Goal: Task Accomplishment & Management: Manage account settings

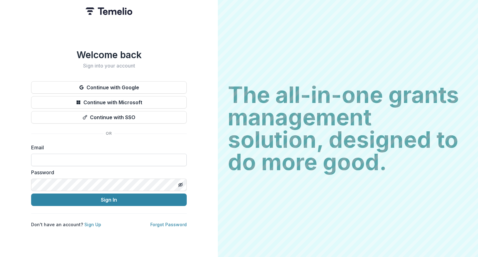
click at [84, 155] on input at bounding box center [108, 160] width 155 height 12
click at [100, 160] on input at bounding box center [108, 160] width 155 height 12
click at [66, 160] on input "*********" at bounding box center [108, 160] width 155 height 12
type input "**********"
click at [0, 256] on com-br-cp at bounding box center [0, 257] width 0 height 0
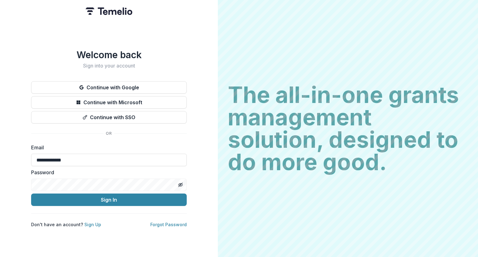
click at [0, 256] on com-br-cp at bounding box center [0, 257] width 0 height 0
click at [72, 157] on input at bounding box center [108, 160] width 155 height 12
paste input "**********"
click at [8, 184] on div "**********" at bounding box center [109, 128] width 218 height 257
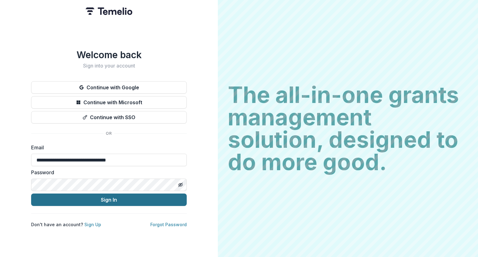
click at [87, 194] on button "Sign In" at bounding box center [108, 199] width 155 height 12
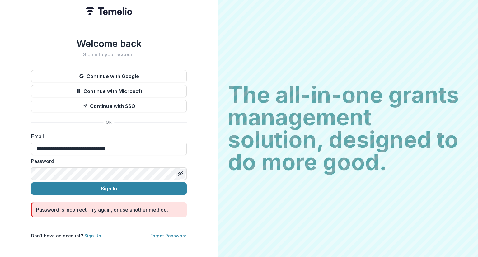
click at [181, 172] on icon "Toggle password visibility" at bounding box center [180, 173] width 5 height 5
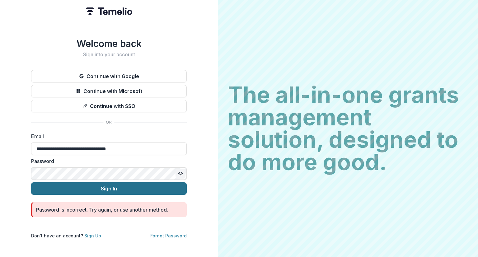
click at [134, 186] on button "Sign In" at bounding box center [108, 188] width 155 height 12
click at [59, 182] on button "Sign In" at bounding box center [108, 188] width 155 height 12
click at [98, 186] on button "Sign In" at bounding box center [108, 188] width 155 height 12
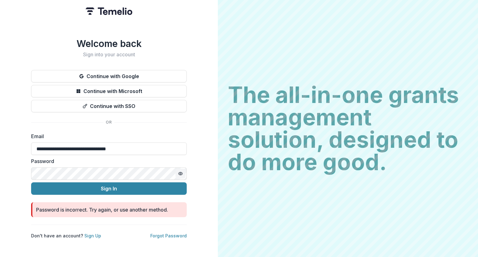
click at [176, 33] on div "**********" at bounding box center [109, 128] width 218 height 257
drag, startPoint x: 151, startPoint y: 145, endPoint x: 15, endPoint y: 142, distance: 135.9
click at [15, 142] on div "**********" at bounding box center [109, 128] width 218 height 257
click at [75, 148] on input "**********" at bounding box center [108, 148] width 155 height 12
drag, startPoint x: 150, startPoint y: 141, endPoint x: 136, endPoint y: 143, distance: 13.9
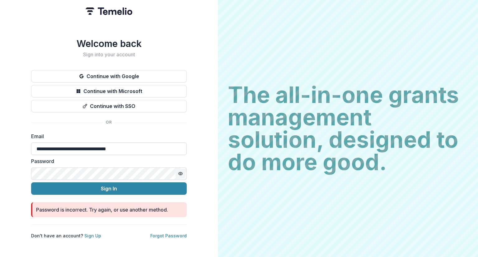
click at [136, 143] on input "**********" at bounding box center [108, 148] width 155 height 12
drag, startPoint x: 135, startPoint y: 145, endPoint x: 25, endPoint y: 148, distance: 110.1
click at [25, 148] on div "**********" at bounding box center [109, 128] width 218 height 257
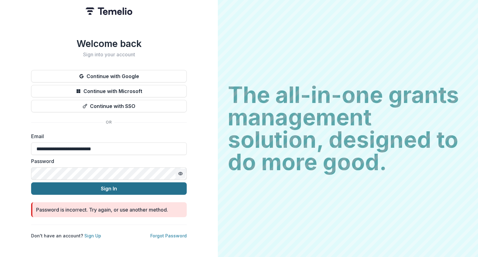
click at [112, 186] on button "Sign In" at bounding box center [108, 188] width 155 height 12
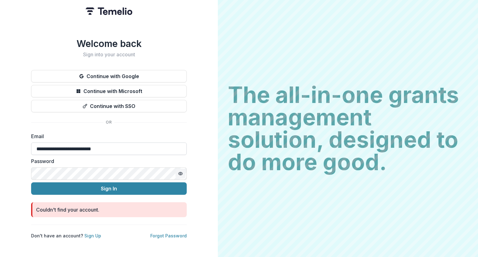
click at [35, 145] on input "**********" at bounding box center [108, 148] width 155 height 12
drag, startPoint x: 117, startPoint y: 147, endPoint x: 25, endPoint y: 147, distance: 92.0
click at [25, 147] on div "**********" at bounding box center [109, 128] width 218 height 257
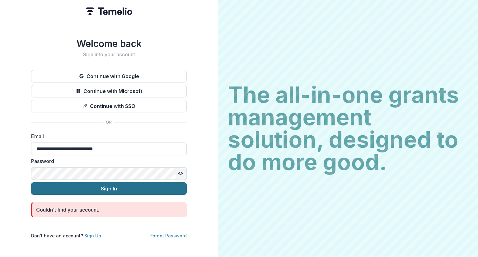
type input "**********"
click at [94, 187] on button "Sign In" at bounding box center [108, 188] width 155 height 12
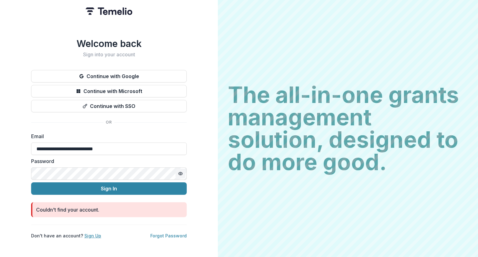
click at [91, 233] on link "Sign Up" at bounding box center [92, 235] width 17 height 5
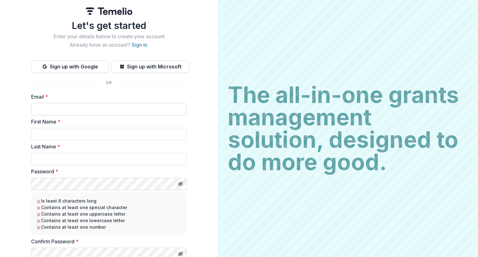
click at [79, 110] on input "Email *" at bounding box center [108, 109] width 155 height 12
type input "**********"
click at [74, 136] on input "First Name *" at bounding box center [108, 134] width 155 height 12
type input "*****"
type input "******"
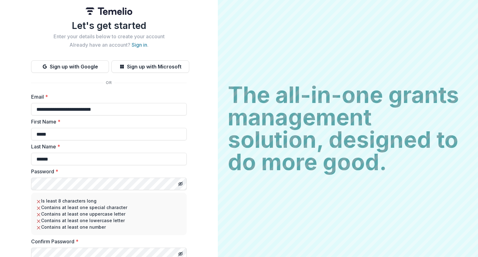
click at [22, 185] on div "**********" at bounding box center [109, 138] width 218 height 277
drag, startPoint x: 220, startPoint y: 224, endPoint x: 216, endPoint y: 228, distance: 5.5
click at [216, 228] on div "**********" at bounding box center [239, 128] width 478 height 257
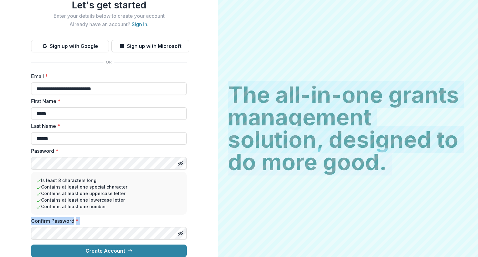
scroll to position [25, 0]
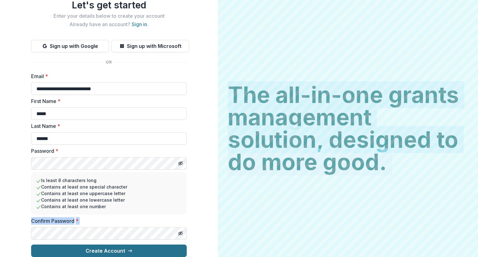
click at [103, 245] on button "Create Account" at bounding box center [108, 250] width 155 height 12
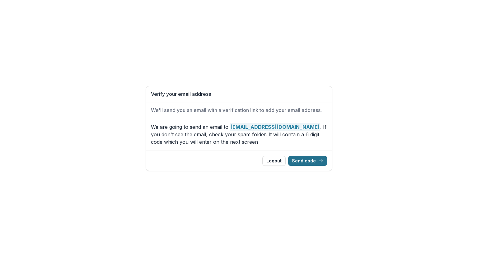
click at [303, 161] on button "Send code" at bounding box center [307, 161] width 39 height 10
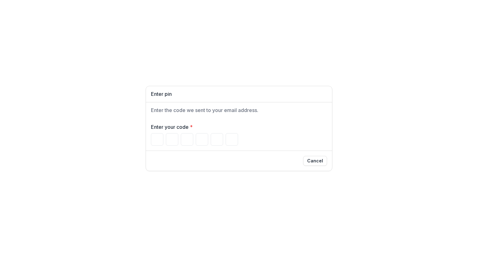
type input "*"
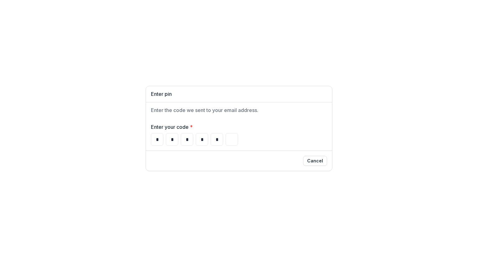
type input "*"
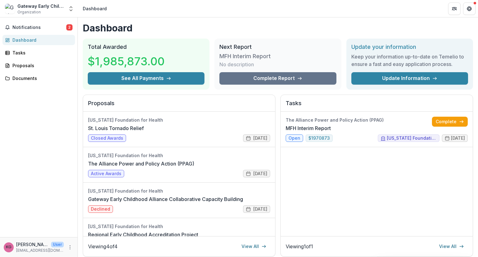
click at [32, 40] on div "Dashboard" at bounding box center [41, 40] width 58 height 7
click at [25, 24] on button "Notifications 2" at bounding box center [38, 27] width 72 height 10
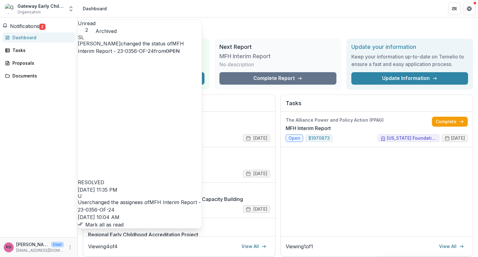
click at [262, 2] on header "Dashboard" at bounding box center [278, 8] width 400 height 17
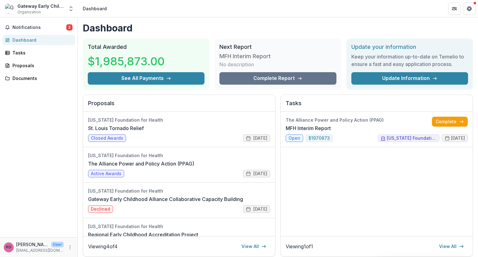
click at [45, 249] on p "kgainor@gatewayecalliance.org" at bounding box center [40, 250] width 48 height 6
click at [69, 250] on button "More" at bounding box center [69, 246] width 7 height 7
click at [37, 202] on div "Notifications 2 Dashboard Tasks Proposals Documents" at bounding box center [38, 126] width 77 height 219
click at [469, 10] on icon "Get Help" at bounding box center [469, 10] width 2 height 1
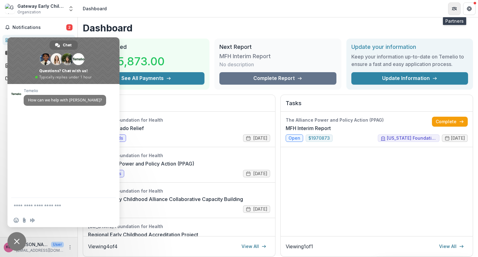
click at [454, 12] on button "Partners" at bounding box center [454, 8] width 12 height 12
drag, startPoint x: 294, startPoint y: 6, endPoint x: 333, endPoint y: 6, distance: 38.2
click at [72, 10] on polyline "Open entity switcher" at bounding box center [71, 10] width 2 height 1
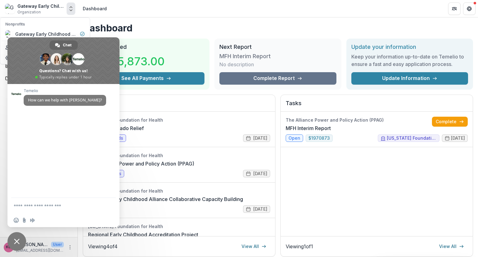
click at [16, 242] on span "Close chat" at bounding box center [17, 241] width 6 height 6
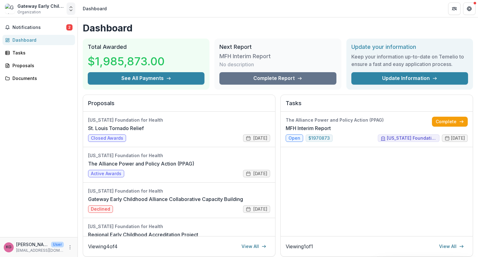
click at [72, 10] on polyline "Open entity switcher" at bounding box center [71, 10] width 2 height 1
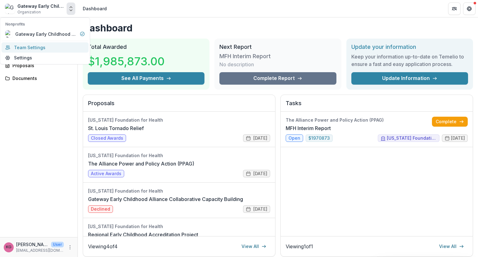
click at [43, 44] on link "Team Settings" at bounding box center [45, 47] width 87 height 10
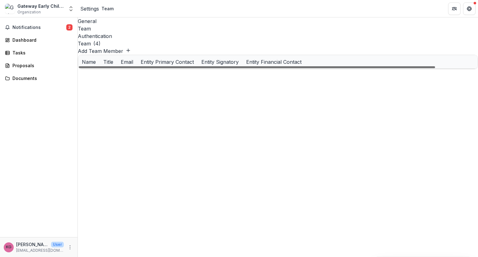
scroll to position [0, 46]
drag, startPoint x: 429, startPoint y: 113, endPoint x: 477, endPoint y: 110, distance: 48.2
click at [435, 68] on div at bounding box center [257, 67] width 356 height 2
drag, startPoint x: 416, startPoint y: 113, endPoint x: 333, endPoint y: 114, distance: 83.0
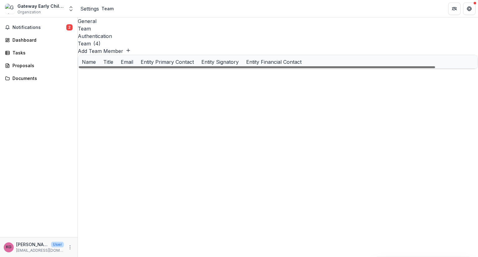
click at [333, 68] on div at bounding box center [257, 67] width 356 height 2
click at [89, 23] on div "General" at bounding box center [278, 20] width 400 height 7
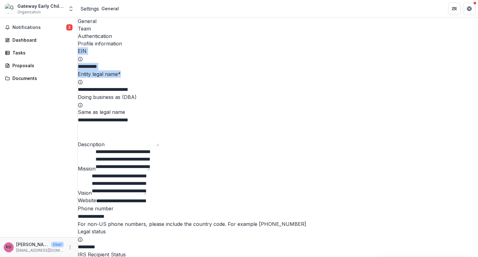
drag, startPoint x: 477, startPoint y: 53, endPoint x: 477, endPoint y: 90, distance: 36.7
click at [477, 90] on div "**********" at bounding box center [278, 136] width 400 height 239
click at [159, 146] on textarea "Description" at bounding box center [131, 135] width 54 height 22
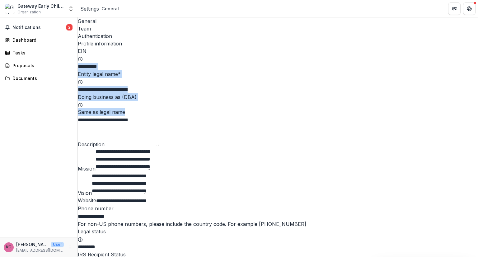
drag, startPoint x: 477, startPoint y: 61, endPoint x: 477, endPoint y: 115, distance: 53.5
click at [477, 115] on div "**********" at bounding box center [278, 136] width 400 height 239
click at [50, 81] on div "Documents" at bounding box center [41, 78] width 58 height 7
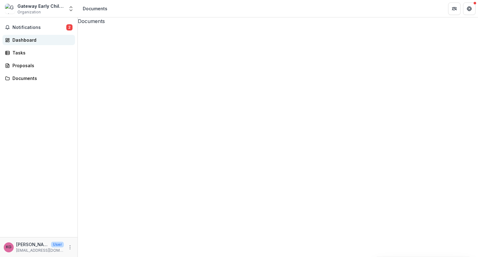
click at [23, 40] on div "Dashboard" at bounding box center [41, 40] width 58 height 7
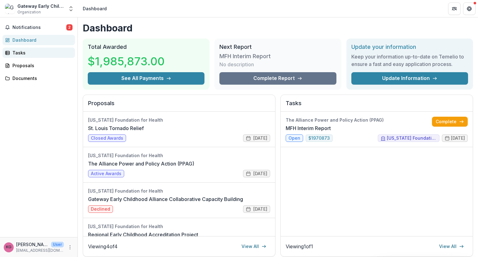
click at [21, 56] on link "Tasks" at bounding box center [38, 53] width 72 height 10
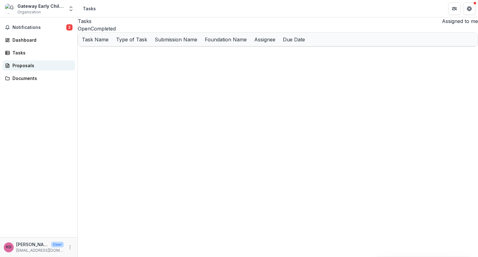
click at [21, 67] on div "Proposals" at bounding box center [41, 65] width 58 height 7
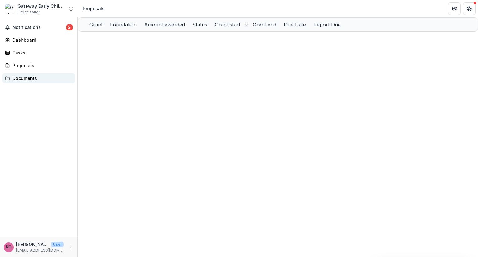
click at [23, 79] on div "Documents" at bounding box center [41, 78] width 58 height 7
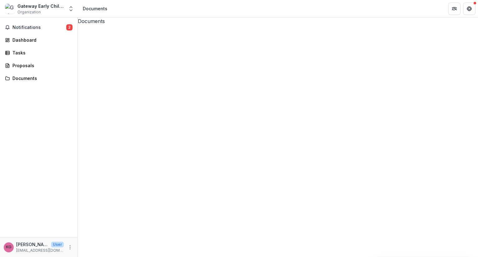
click at [10, 6] on img at bounding box center [10, 9] width 10 height 10
click at [31, 5] on div "Gateway Early Childhood Alliance" at bounding box center [40, 6] width 47 height 7
click at [29, 29] on span "Notifications" at bounding box center [39, 27] width 54 height 5
click at [293, 48] on div "The Alliance Power and Policy Action (PPAG)" at bounding box center [278, 238] width 400 height 427
click at [27, 9] on div "Gateway Early Childhood Alliance Organization" at bounding box center [40, 9] width 47 height 12
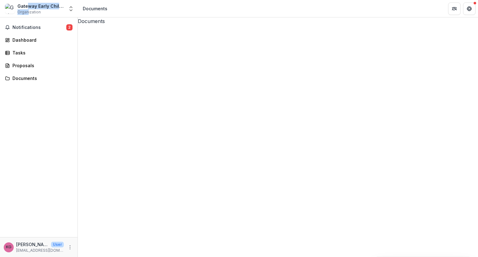
click at [9, 6] on img at bounding box center [10, 9] width 10 height 10
click at [12, 28] on button "Notifications 2" at bounding box center [38, 27] width 72 height 10
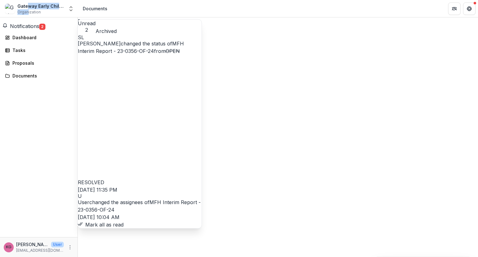
click at [103, 199] on link "MFH Interim Report - 23-0356-OF-24" at bounding box center [139, 206] width 123 height 14
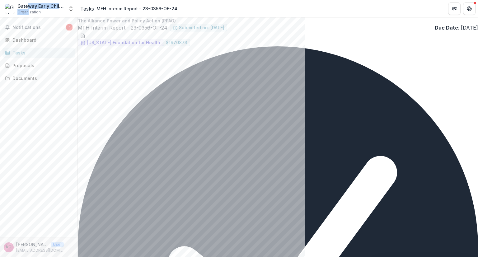
click at [24, 52] on div "Tasks" at bounding box center [41, 52] width 58 height 7
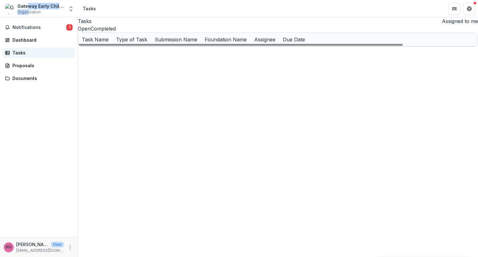
click at [21, 50] on div "Tasks" at bounding box center [41, 52] width 58 height 7
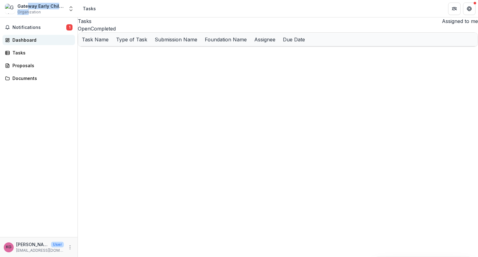
click at [21, 39] on div "Dashboard" at bounding box center [41, 40] width 58 height 7
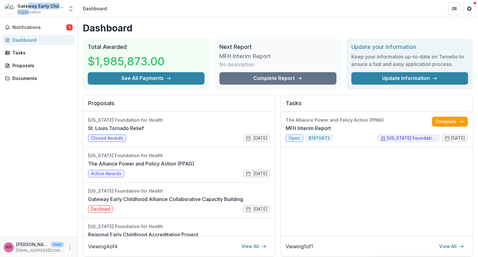
drag, startPoint x: 477, startPoint y: 97, endPoint x: 477, endPoint y: 147, distance: 49.7
click at [477, 147] on div "Dashboard Total Awarded $1,985,873.00 See All Payments Next Report MFH Interim …" at bounding box center [278, 136] width 400 height 239
click at [413, 207] on div "The Alliance Power and Policy Action (PPAG) MFH Interim Report Complete open $ …" at bounding box center [376, 174] width 192 height 124
drag, startPoint x: 52, startPoint y: 245, endPoint x: 36, endPoint y: 246, distance: 16.2
click at [36, 246] on p "Karen Gainor" at bounding box center [32, 244] width 32 height 7
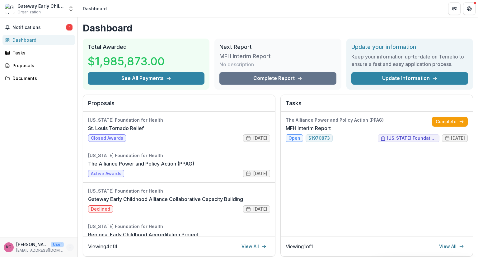
click at [70, 247] on icon "More" at bounding box center [69, 247] width 5 height 5
click at [97, 235] on link "Settings" at bounding box center [111, 234] width 67 height 10
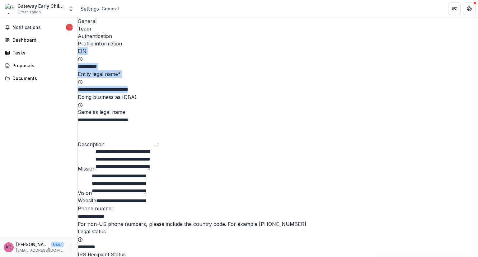
drag, startPoint x: 477, startPoint y: 39, endPoint x: 477, endPoint y: 104, distance: 65.0
click at [477, 105] on div "**********" at bounding box center [278, 136] width 400 height 239
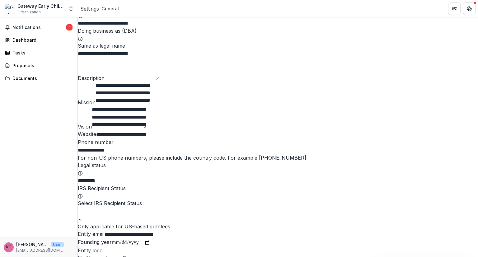
drag, startPoint x: 477, startPoint y: 62, endPoint x: 477, endPoint y: 80, distance: 17.4
click at [477, 80] on div "**********" at bounding box center [278, 136] width 400 height 239
drag, startPoint x: 477, startPoint y: 45, endPoint x: 477, endPoint y: 54, distance: 9.0
click at [477, 54] on div "**********" at bounding box center [278, 136] width 400 height 239
drag, startPoint x: 477, startPoint y: 60, endPoint x: 477, endPoint y: 75, distance: 14.9
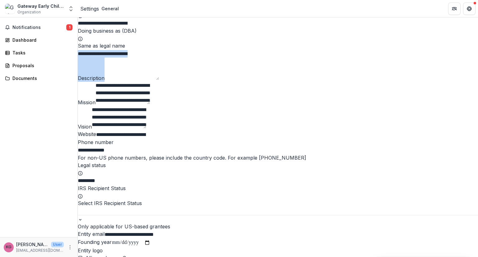
click at [477, 76] on div "**********" at bounding box center [278, 136] width 400 height 239
click at [16, 162] on div "Notifications 1 Dashboard Tasks Proposals Documents" at bounding box center [38, 126] width 77 height 219
click at [127, 154] on input "**********" at bounding box center [103, 149] width 50 height 7
drag, startPoint x: 131, startPoint y: 233, endPoint x: 83, endPoint y: 233, distance: 47.9
click at [83, 154] on input "**********" at bounding box center [103, 149] width 50 height 7
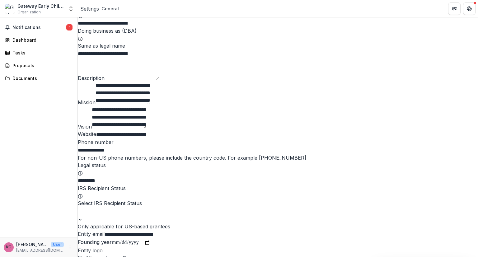
drag, startPoint x: 106, startPoint y: 232, endPoint x: 148, endPoint y: 238, distance: 42.7
click at [127, 154] on input "**********" at bounding box center [103, 149] width 50 height 7
drag, startPoint x: 142, startPoint y: 231, endPoint x: 129, endPoint y: 234, distance: 13.1
click at [127, 154] on input "**********" at bounding box center [103, 149] width 50 height 7
drag, startPoint x: 477, startPoint y: 73, endPoint x: 477, endPoint y: 113, distance: 40.4
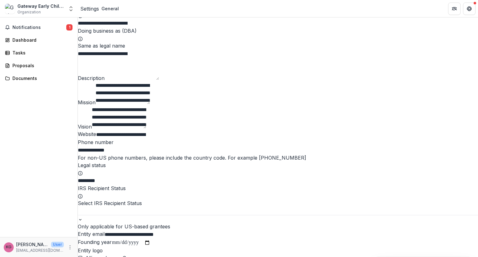
click at [477, 99] on div "**********" at bounding box center [278, 136] width 400 height 239
click at [28, 7] on div "Gateway Early Childhood Alliance" at bounding box center [40, 6] width 47 height 7
click at [13, 9] on img at bounding box center [10, 9] width 10 height 10
click at [68, 249] on icon "More" at bounding box center [69, 247] width 5 height 5
click at [101, 233] on link "Settings" at bounding box center [111, 234] width 67 height 10
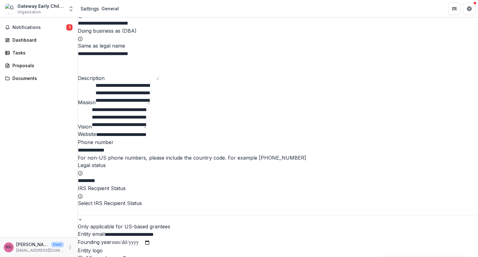
click at [122, 154] on input "**********" at bounding box center [103, 149] width 50 height 7
drag, startPoint x: 130, startPoint y: 234, endPoint x: 87, endPoint y: 234, distance: 42.6
click at [87, 154] on input "**********" at bounding box center [103, 149] width 50 height 7
type input "**********"
drag, startPoint x: 477, startPoint y: 64, endPoint x: 477, endPoint y: 99, distance: 35.4
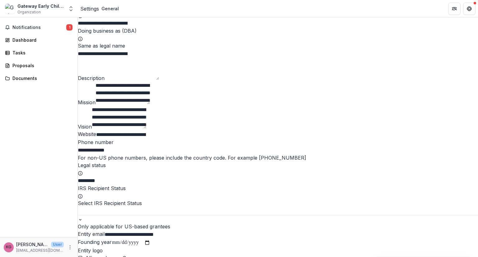
click at [477, 99] on div "**********" at bounding box center [278, 136] width 400 height 239
click at [127, 154] on input "**********" at bounding box center [103, 149] width 50 height 7
click at [41, 24] on button "Notifications 1" at bounding box center [38, 27] width 72 height 10
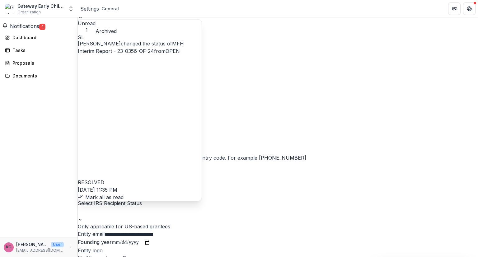
click at [123, 193] on button "Mark all as read" at bounding box center [101, 196] width 46 height 7
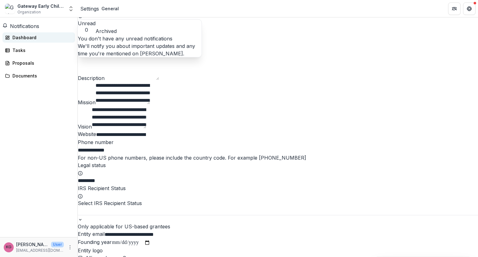
click at [19, 39] on div "Dashboard" at bounding box center [41, 37] width 58 height 7
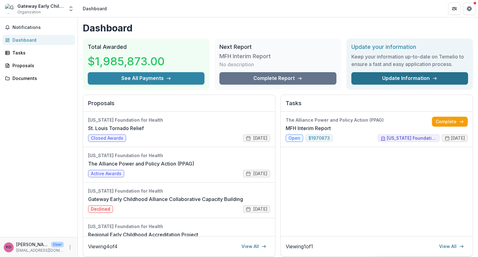
click at [390, 80] on link "Update Information" at bounding box center [409, 78] width 117 height 12
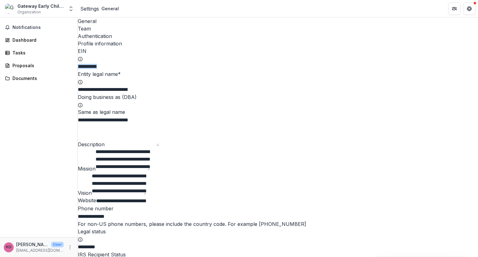
drag, startPoint x: 477, startPoint y: 58, endPoint x: 477, endPoint y: 68, distance: 9.6
click at [477, 78] on div "**********" at bounding box center [278, 136] width 400 height 239
drag, startPoint x: 477, startPoint y: 49, endPoint x: 477, endPoint y: 63, distance: 14.3
click at [477, 63] on div "**********" at bounding box center [278, 136] width 400 height 239
click at [159, 146] on textarea "Description" at bounding box center [131, 135] width 54 height 22
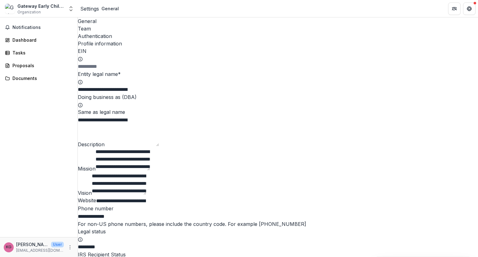
click at [95, 172] on label "Mission" at bounding box center [87, 168] width 18 height 6
click at [150, 170] on textarea "**********" at bounding box center [122, 159] width 54 height 22
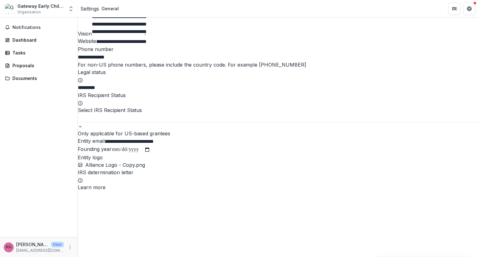
scroll to position [160, 0]
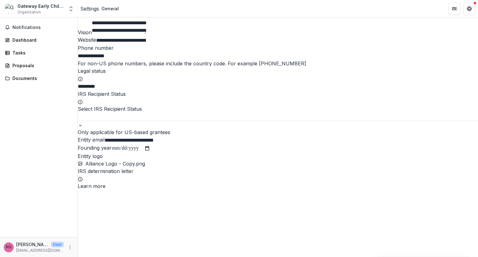
drag, startPoint x: 128, startPoint y: 138, endPoint x: 84, endPoint y: 141, distance: 43.9
click at [84, 60] on input "**********" at bounding box center [103, 55] width 50 height 7
type input "*"
type input "**********"
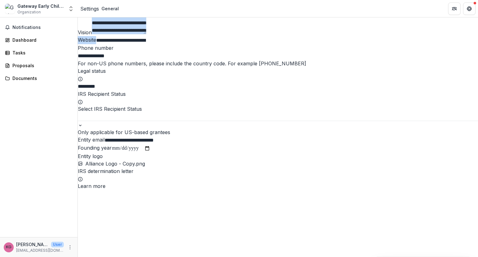
drag, startPoint x: 477, startPoint y: 78, endPoint x: 477, endPoint y: 92, distance: 14.0
click at [477, 92] on div "**********" at bounding box center [278, 136] width 400 height 239
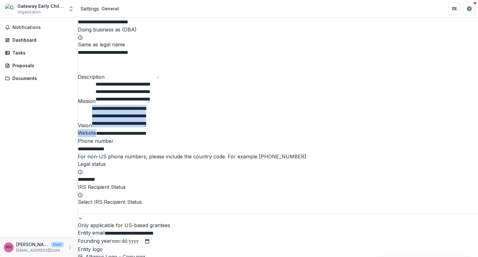
scroll to position [0, 0]
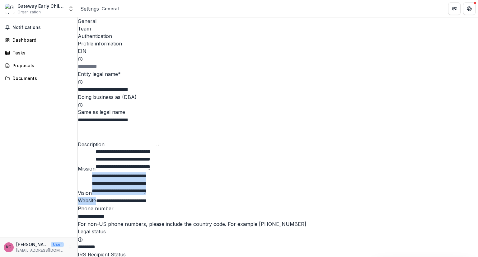
click at [114, 25] on div "Team" at bounding box center [278, 28] width 400 height 7
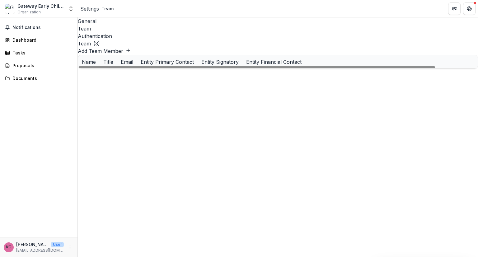
click at [168, 95] on div at bounding box center [178, 101] width 39 height 13
click at [117, 99] on div "Steffani Lautenschlager" at bounding box center [99, 102] width 35 height 7
click at [375, 82] on div at bounding box center [373, 88] width 62 height 13
click at [413, 100] on icon at bounding box center [410, 102] width 5 height 5
click at [151, 32] on div "Authentication" at bounding box center [278, 35] width 400 height 7
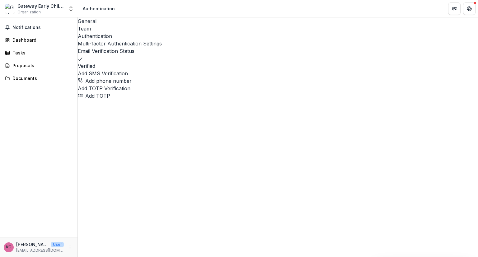
click at [92, 21] on div "General" at bounding box center [278, 20] width 400 height 7
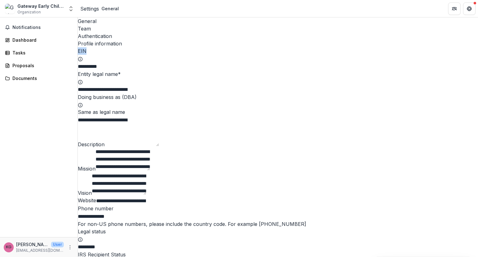
drag, startPoint x: 477, startPoint y: 49, endPoint x: 477, endPoint y: 60, distance: 11.2
click at [477, 60] on div "**********" at bounding box center [278, 136] width 400 height 239
drag, startPoint x: 477, startPoint y: 53, endPoint x: 477, endPoint y: 67, distance: 14.0
click at [477, 69] on div "**********" at bounding box center [278, 136] width 400 height 239
drag, startPoint x: 477, startPoint y: 55, endPoint x: 476, endPoint y: 60, distance: 5.4
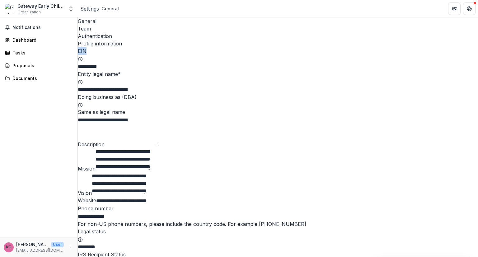
click at [476, 60] on div "**********" at bounding box center [278, 136] width 400 height 239
click at [30, 26] on span "Notifications" at bounding box center [42, 27] width 60 height 5
click at [20, 39] on div "Dashboard" at bounding box center [41, 37] width 58 height 7
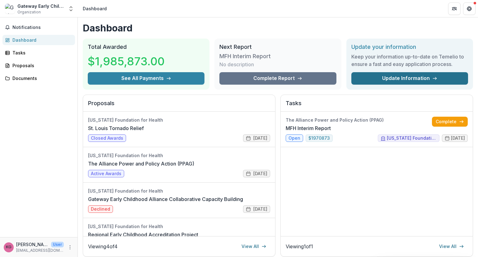
click at [418, 76] on link "Update Information" at bounding box center [409, 78] width 117 height 12
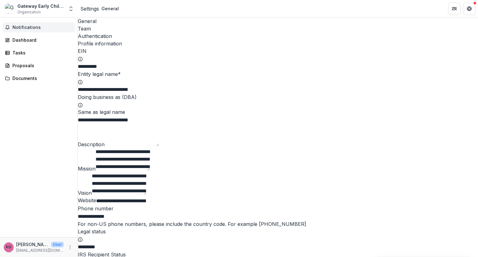
click at [27, 28] on span "Notifications" at bounding box center [42, 27] width 60 height 5
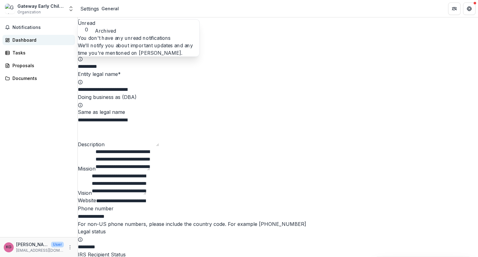
click at [26, 39] on div "Dashboard" at bounding box center [41, 40] width 58 height 7
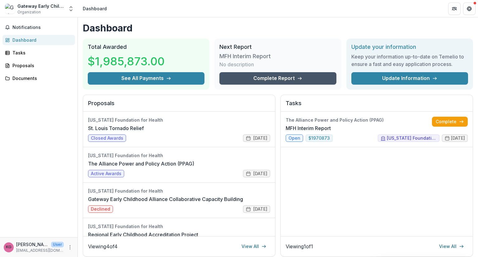
click at [283, 76] on link "Complete Report" at bounding box center [277, 78] width 117 height 12
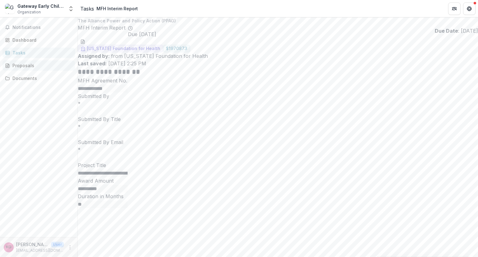
click at [30, 67] on div "Proposals" at bounding box center [41, 65] width 58 height 7
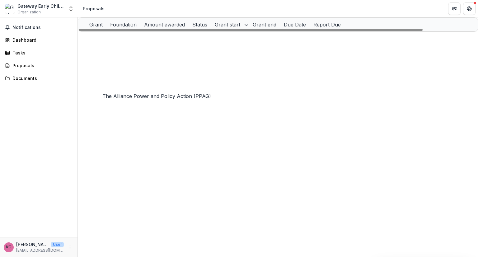
click at [143, 81] on link "The Alliance Power and Policy Action (PPAG)" at bounding box center [145, 78] width 97 height 5
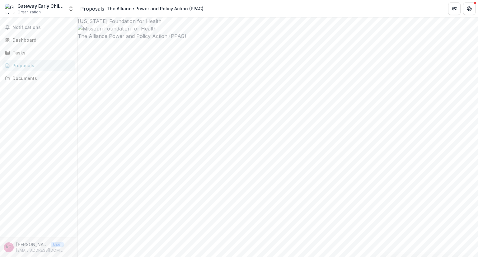
drag, startPoint x: 477, startPoint y: 41, endPoint x: 477, endPoint y: 56, distance: 14.9
click at [477, 56] on div "Missouri Foundation for Health The Alliance Power and Policy Action (PPAG) Save…" at bounding box center [278, 136] width 400 height 239
click at [282, 32] on div at bounding box center [278, 28] width 400 height 7
click at [28, 76] on div "Documents" at bounding box center [41, 78] width 58 height 7
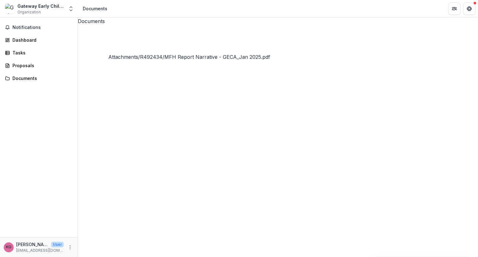
click at [5, 256] on button "Close" at bounding box center [2, 260] width 5 height 7
click at [5, 256] on icon "Close" at bounding box center [2, 261] width 5 height 5
click at [19, 79] on div "Documents" at bounding box center [41, 78] width 58 height 7
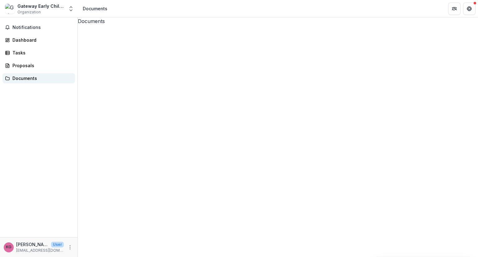
click at [9, 76] on icon at bounding box center [7, 78] width 5 height 5
click at [19, 28] on span "Notifications" at bounding box center [42, 27] width 60 height 5
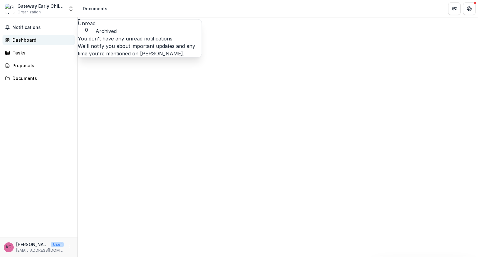
click at [23, 41] on div "Dashboard" at bounding box center [41, 40] width 58 height 7
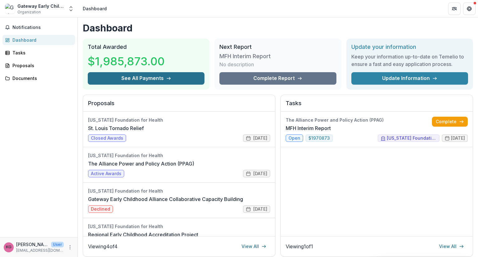
click at [153, 76] on button "See All Payments" at bounding box center [146, 78] width 117 height 12
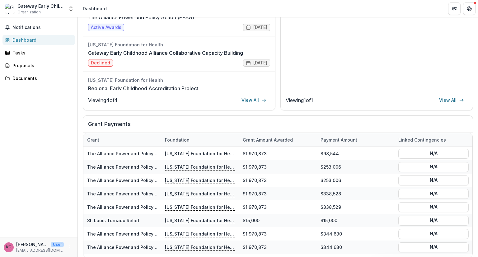
scroll to position [164, 0]
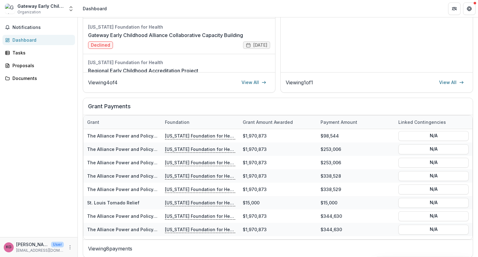
drag, startPoint x: 477, startPoint y: 121, endPoint x: 477, endPoint y: 138, distance: 17.1
click at [477, 138] on div "Dashboard Total Awarded $1,985,873.00 See All Payments Next Report MFH Interim …" at bounding box center [278, 136] width 400 height 239
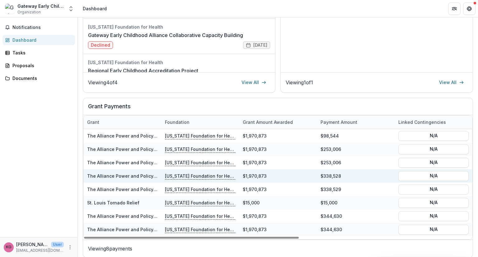
click at [191, 173] on p "Missouri Foundation for Health" at bounding box center [200, 175] width 70 height 7
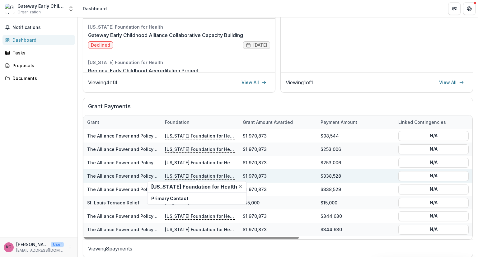
click at [123, 176] on link "The Alliance Power and Policy Action (PPAG)" at bounding box center [135, 175] width 97 height 5
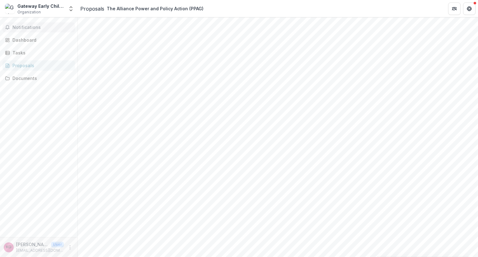
click at [20, 25] on span "Notifications" at bounding box center [42, 27] width 60 height 5
click at [29, 80] on div "Documents" at bounding box center [41, 78] width 58 height 7
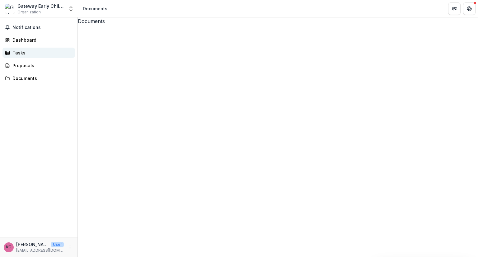
click at [21, 50] on div "Tasks" at bounding box center [41, 52] width 58 height 7
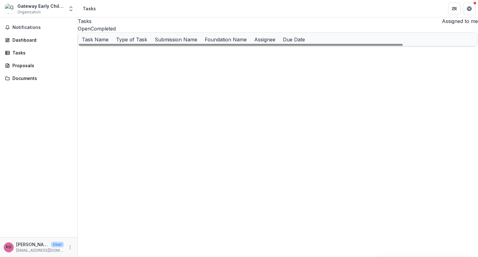
click at [300, 56] on u "The Alliance Power and Policy Action (PPAG)" at bounding box center [285, 52] width 97 height 5
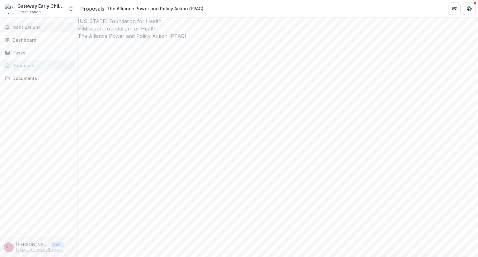
click at [31, 28] on span "Notifications" at bounding box center [42, 27] width 60 height 5
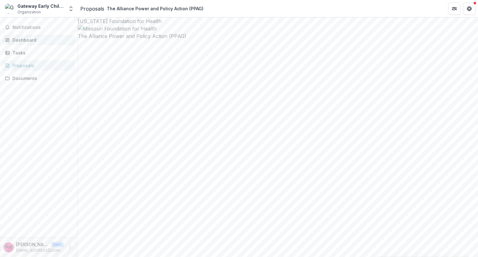
click at [24, 39] on div "Dashboard" at bounding box center [41, 40] width 58 height 7
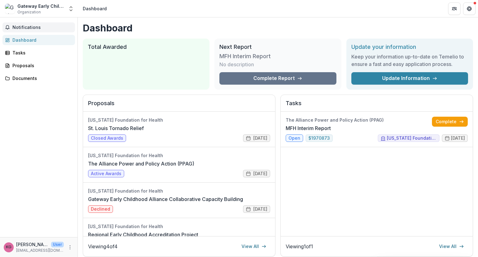
click at [35, 28] on span "Notifications" at bounding box center [42, 27] width 60 height 5
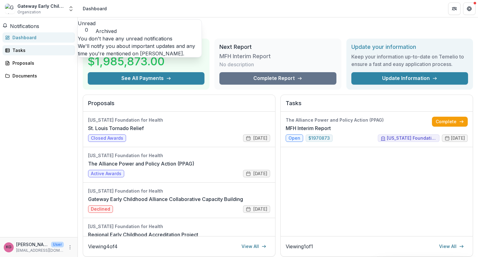
click at [23, 53] on div "Tasks" at bounding box center [41, 50] width 58 height 7
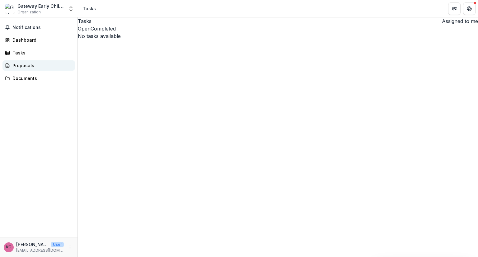
click at [23, 65] on div "Proposals" at bounding box center [41, 65] width 58 height 7
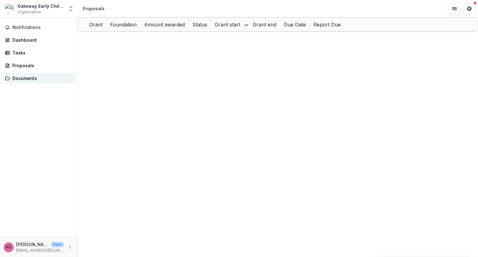
click at [36, 77] on div "Documents" at bounding box center [41, 78] width 58 height 7
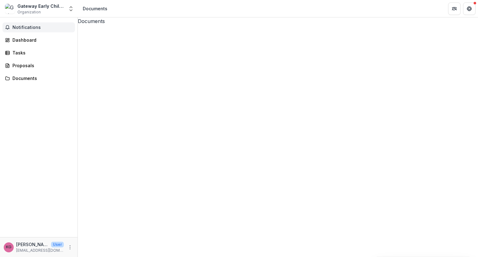
click at [29, 26] on span "Notifications" at bounding box center [42, 27] width 60 height 5
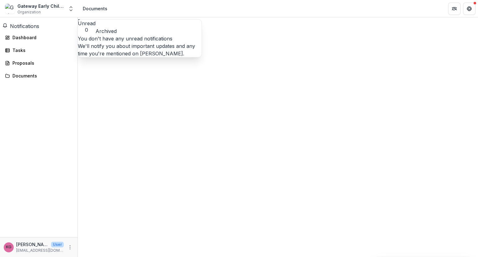
click at [39, 139] on div "Notifications Unread 0 Archived You don't have any unread notifications We'll n…" at bounding box center [38, 126] width 77 height 219
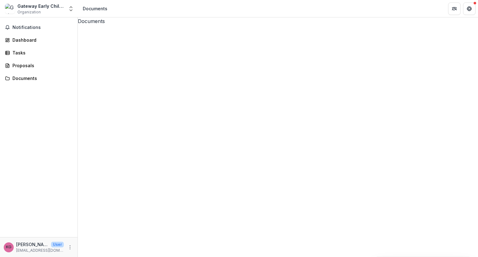
click at [4, 7] on div "Gateway Early Childhood Alliance Organization Nonprofits Gateway Early Childhoo…" at bounding box center [38, 8] width 73 height 12
click at [7, 9] on img at bounding box center [10, 9] width 10 height 10
click at [24, 27] on span "Notifications" at bounding box center [42, 27] width 60 height 5
click at [24, 41] on div "Dashboard" at bounding box center [41, 37] width 58 height 7
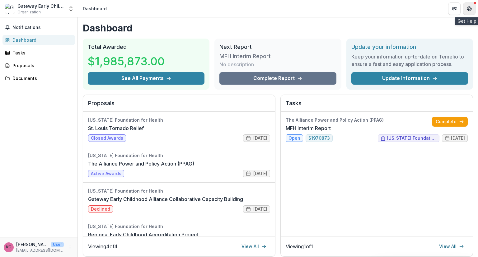
click at [467, 6] on icon "Get Help" at bounding box center [468, 8] width 5 height 5
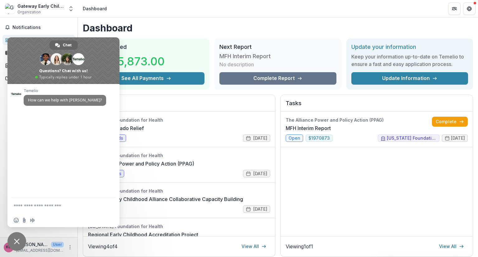
click at [364, 7] on header "Dashboard" at bounding box center [278, 8] width 400 height 17
click at [451, 11] on icon "Partners" at bounding box center [453, 8] width 5 height 5
drag, startPoint x: 349, startPoint y: 27, endPoint x: 442, endPoint y: 20, distance: 94.2
click at [16, 242] on span "Close chat" at bounding box center [17, 241] width 6 height 6
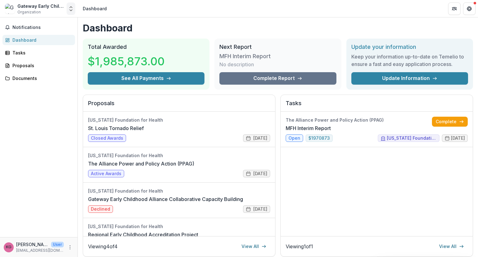
click at [71, 10] on icon "Open entity switcher" at bounding box center [71, 9] width 6 height 6
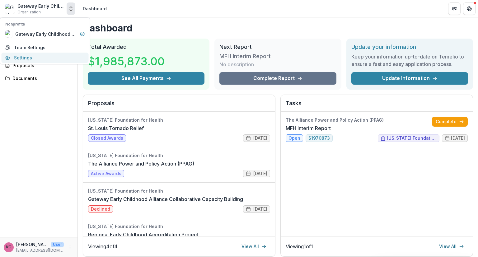
click at [30, 57] on link "Settings" at bounding box center [45, 58] width 87 height 10
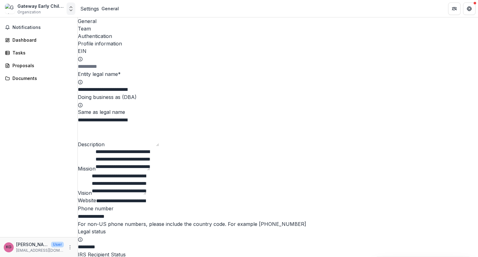
click at [71, 9] on icon "Open entity switcher" at bounding box center [71, 9] width 6 height 6
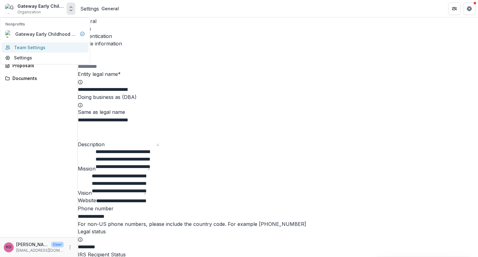
click at [31, 46] on link "Team Settings" at bounding box center [45, 47] width 87 height 10
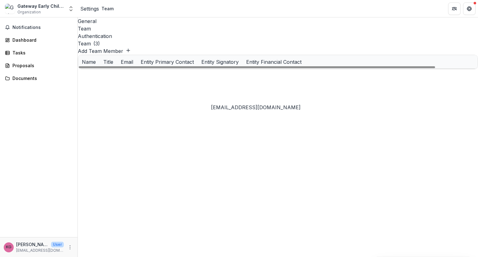
click at [245, 99] on div "slautenschlager@gatewayecalliance.org" at bounding box center [241, 102] width 70 height 7
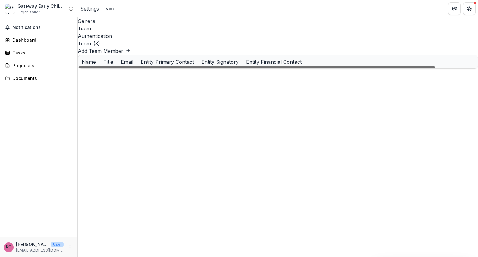
click at [129, 68] on div at bounding box center [257, 67] width 356 height 2
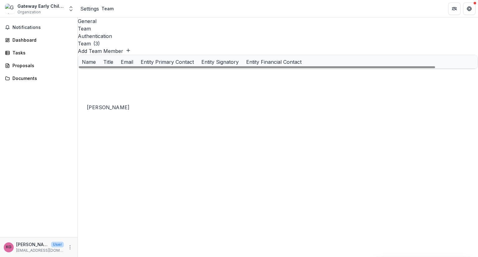
click at [117, 99] on div "Steffani Lautenschlager" at bounding box center [99, 102] width 35 height 7
click at [90, 72] on div "Tamyka Perine" at bounding box center [99, 75] width 35 height 7
click at [92, 95] on div "Steffani Lautenschlager" at bounding box center [117, 101] width 70 height 13
click at [131, 47] on button "Add Team Member" at bounding box center [104, 50] width 53 height 7
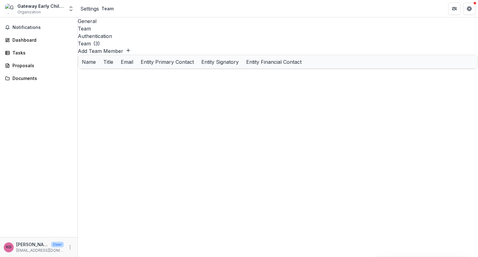
click at [105, 68] on div at bounding box center [257, 67] width 356 height 2
click at [106, 99] on div "Steffani Lautenschlager" at bounding box center [99, 102] width 35 height 7
click at [121, 41] on div "Team ( 3 )" at bounding box center [278, 43] width 400 height 7
click at [140, 32] on div "Authentication" at bounding box center [278, 35] width 400 height 7
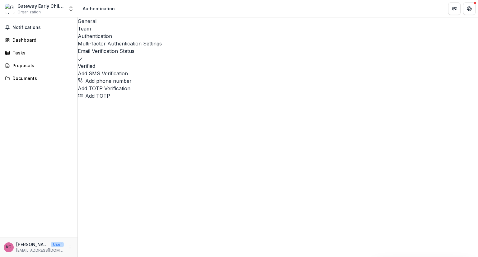
click at [93, 23] on div "General" at bounding box center [278, 20] width 400 height 7
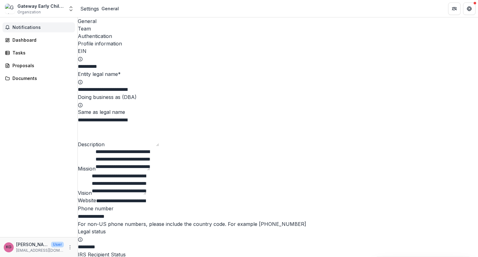
click at [28, 27] on span "Notifications" at bounding box center [42, 27] width 60 height 5
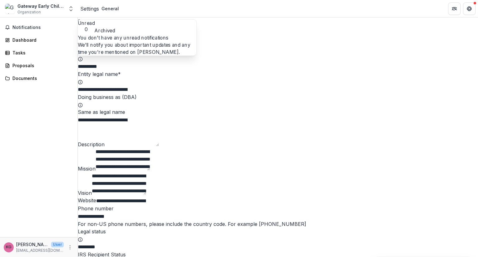
click at [119, 6] on div "General" at bounding box center [109, 8] width 17 height 7
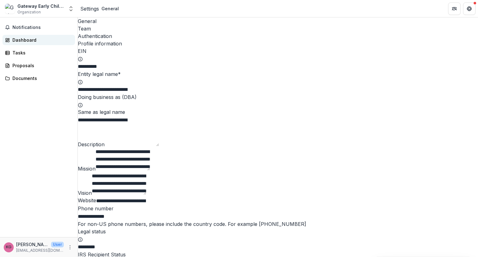
click at [22, 41] on div "Dashboard" at bounding box center [41, 40] width 58 height 7
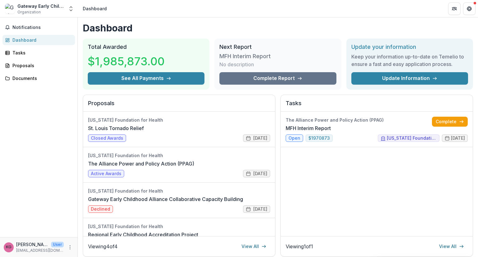
click at [20, 245] on p "Karen Gainor" at bounding box center [32, 244] width 32 height 7
click at [66, 248] on div "KG Karen Gainor User kgainor@gatewayecalliance.org" at bounding box center [39, 247] width 70 height 12
click at [72, 247] on icon "More" at bounding box center [69, 247] width 5 height 5
click at [97, 234] on link "Settings" at bounding box center [111, 234] width 67 height 10
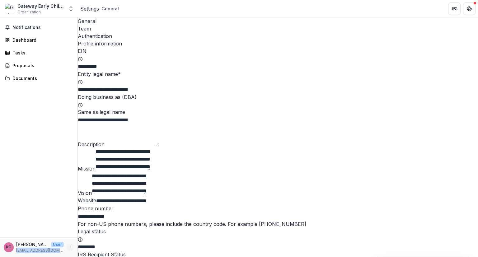
click at [70, 250] on button "More" at bounding box center [69, 246] width 7 height 7
click at [102, 223] on link "Help Center" at bounding box center [111, 223] width 67 height 10
click at [71, 247] on icon "More" at bounding box center [69, 247] width 5 height 5
click at [97, 234] on link "Settings" at bounding box center [111, 234] width 67 height 10
click at [70, 247] on icon "More" at bounding box center [69, 247] width 5 height 5
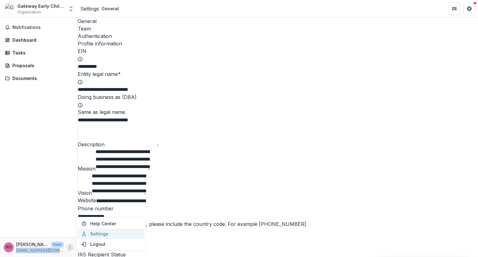
click at [83, 236] on link "Settings" at bounding box center [111, 234] width 67 height 10
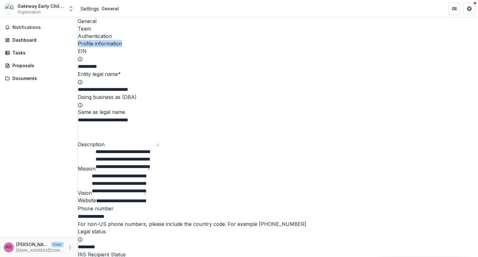
drag, startPoint x: 477, startPoint y: 46, endPoint x: 477, endPoint y: 28, distance: 18.0
click at [477, 28] on div "**********" at bounding box center [278, 136] width 400 height 239
click at [24, 38] on div "Dashboard" at bounding box center [41, 40] width 58 height 7
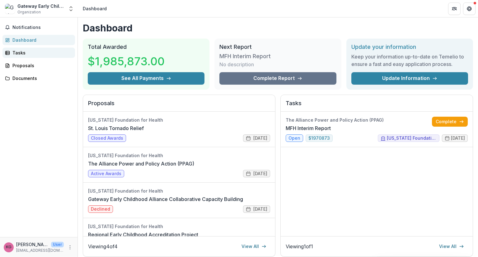
click at [16, 53] on div "Tasks" at bounding box center [41, 52] width 58 height 7
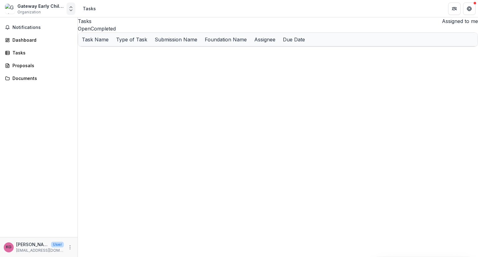
click at [69, 9] on icon "Open entity switcher" at bounding box center [71, 9] width 6 height 6
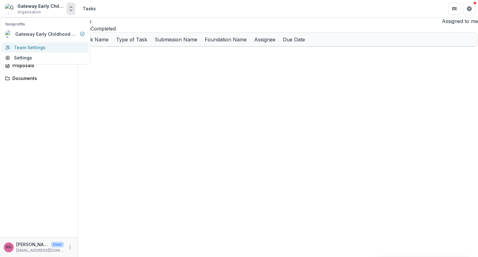
click at [53, 43] on link "Team Settings" at bounding box center [45, 47] width 87 height 10
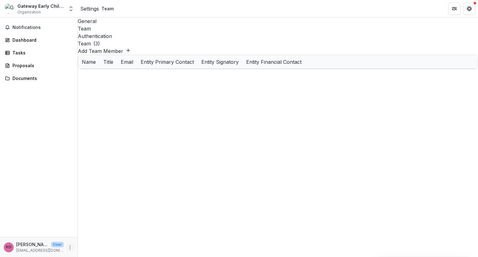
click at [71, 248] on icon "More" at bounding box center [69, 247] width 5 height 5
click at [100, 233] on link "Settings" at bounding box center [111, 234] width 67 height 10
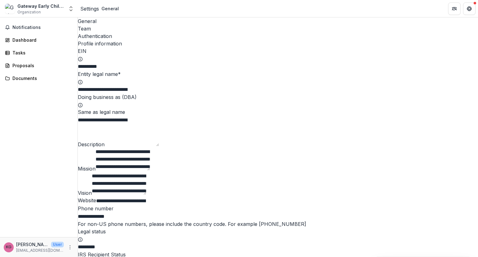
drag, startPoint x: 477, startPoint y: 26, endPoint x: 477, endPoint y: 18, distance: 8.4
click at [477, 18] on div "**********" at bounding box center [278, 136] width 400 height 239
click at [94, 10] on div "Settings" at bounding box center [89, 8] width 19 height 7
click at [119, 8] on div "General" at bounding box center [109, 8] width 17 height 7
click at [71, 11] on icon "Open entity switcher" at bounding box center [71, 9] width 6 height 6
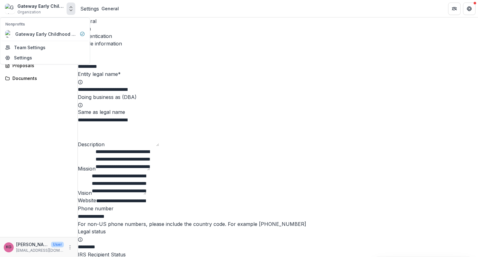
click at [118, 9] on div "General" at bounding box center [109, 8] width 17 height 7
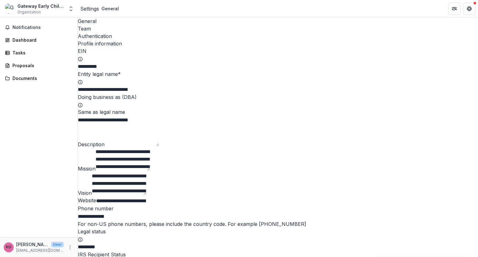
click at [97, 9] on div "Settings" at bounding box center [89, 8] width 19 height 7
click at [119, 9] on div "General" at bounding box center [109, 8] width 17 height 7
click at [69, 247] on icon "More" at bounding box center [69, 247] width 5 height 5
click at [107, 225] on link "Help Center" at bounding box center [111, 223] width 67 height 10
click at [55, 246] on p "User" at bounding box center [57, 245] width 13 height 6
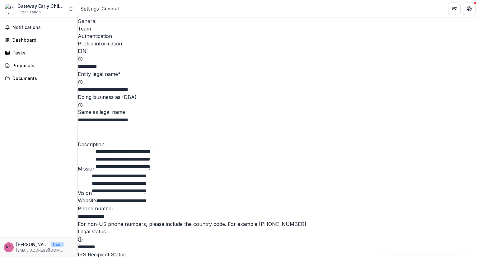
click at [30, 245] on p "Karen Gainor" at bounding box center [32, 244] width 32 height 7
click at [5, 250] on span "KG" at bounding box center [9, 247] width 10 height 10
click at [70, 248] on icon "More" at bounding box center [69, 247] width 5 height 5
click at [96, 237] on link "Settings" at bounding box center [111, 234] width 67 height 10
drag, startPoint x: 477, startPoint y: 46, endPoint x: 477, endPoint y: 37, distance: 9.6
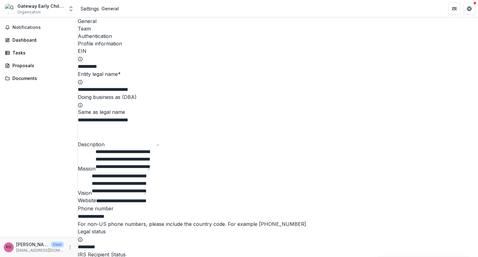
click at [477, 37] on div "**********" at bounding box center [278, 136] width 400 height 239
click at [47, 83] on link "Documents" at bounding box center [38, 78] width 72 height 10
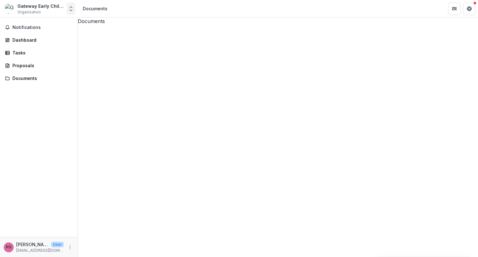
click at [69, 9] on icon "Open entity switcher" at bounding box center [71, 9] width 6 height 6
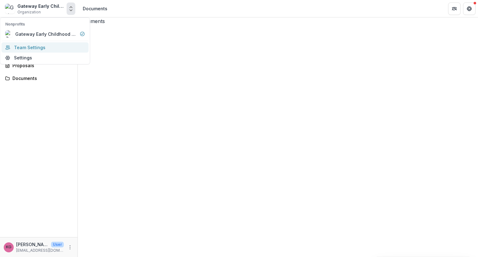
click at [23, 47] on link "Team Settings" at bounding box center [45, 47] width 87 height 10
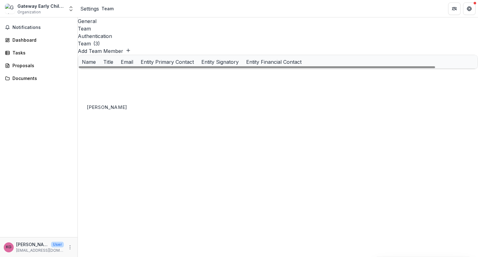
click at [116, 99] on div "Steffani Lautenschlager" at bounding box center [99, 102] width 35 height 7
click at [117, 99] on div "Steffani Lautenschlager" at bounding box center [99, 102] width 35 height 7
click at [69, 247] on icon "More" at bounding box center [69, 247] width 5 height 5
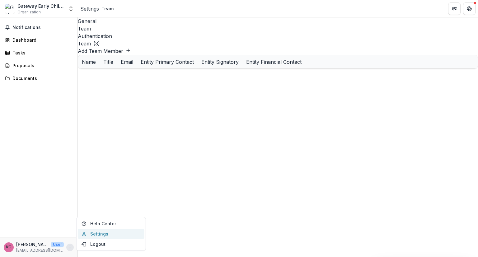
click at [92, 234] on link "Settings" at bounding box center [111, 234] width 67 height 10
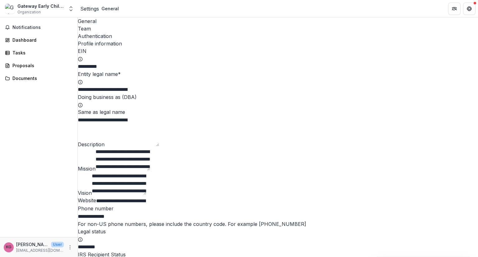
click at [159, 146] on textarea "Description" at bounding box center [131, 135] width 54 height 22
drag, startPoint x: 477, startPoint y: 58, endPoint x: 474, endPoint y: 101, distance: 43.6
click at [474, 101] on div "**********" at bounding box center [278, 136] width 400 height 239
click at [111, 25] on div "Team" at bounding box center [278, 28] width 400 height 7
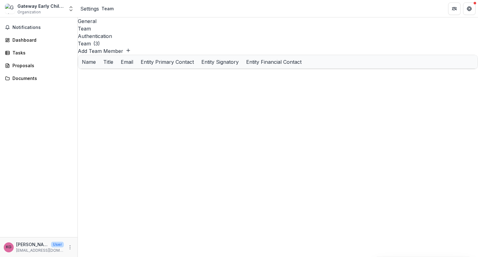
click at [88, 40] on h2 "Team" at bounding box center [84, 43] width 13 height 7
click at [205, 28] on div "General Team Authentication" at bounding box center [278, 28] width 400 height 22
click at [108, 99] on div "Steffani Lautenschlager" at bounding box center [99, 102] width 35 height 7
click at [137, 68] on div at bounding box center [257, 67] width 356 height 2
click at [91, 24] on div "General" at bounding box center [278, 20] width 400 height 7
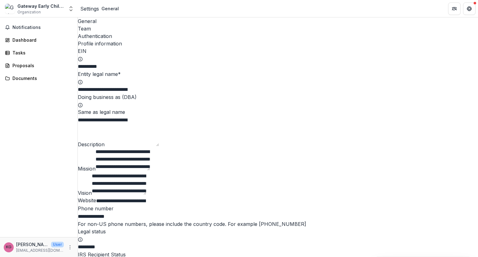
click at [133, 146] on textarea "Description" at bounding box center [131, 135] width 54 height 22
click at [127, 93] on input "**********" at bounding box center [103, 89] width 50 height 7
drag, startPoint x: 477, startPoint y: 53, endPoint x: 474, endPoint y: 69, distance: 16.8
click at [474, 69] on div "**********" at bounding box center [278, 136] width 400 height 239
drag, startPoint x: 477, startPoint y: 53, endPoint x: 476, endPoint y: 75, distance: 22.1
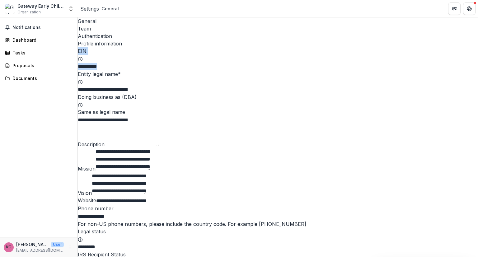
click at [476, 75] on div "**********" at bounding box center [278, 136] width 400 height 239
click at [116, 25] on div "Team" at bounding box center [278, 28] width 400 height 7
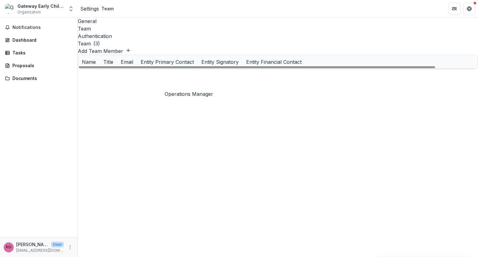
click at [175, 85] on div "Operations Manager" at bounding box center [178, 88] width 39 height 7
click at [106, 99] on div "Steffani Lautenschlager" at bounding box center [99, 102] width 35 height 7
click at [222, 99] on div "slautenschlager@gatewayecalliance.org" at bounding box center [241, 102] width 70 height 7
click at [197, 58] on div "Entity Primary Contact" at bounding box center [167, 61] width 61 height 7
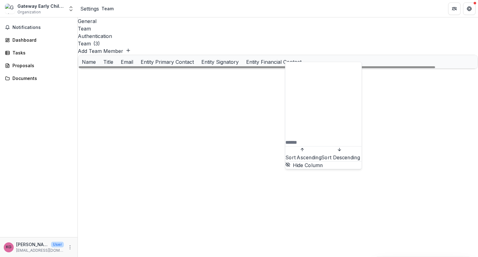
click at [242, 58] on div "Entity Signatory" at bounding box center [219, 61] width 45 height 7
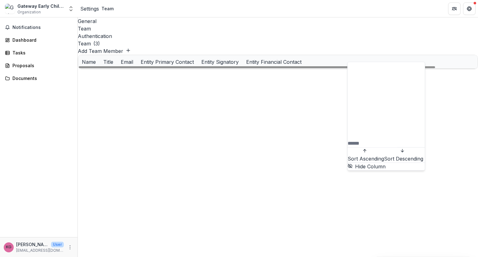
click at [305, 58] on div "Entity Financial Contact" at bounding box center [273, 61] width 63 height 7
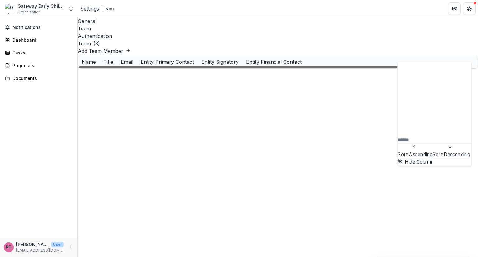
drag, startPoint x: 329, startPoint y: 135, endPoint x: 176, endPoint y: 98, distance: 157.7
click at [325, 135] on div "General Team Authentication Team ( 3 ) Add Team Member Name Title Email Entity …" at bounding box center [278, 136] width 400 height 239
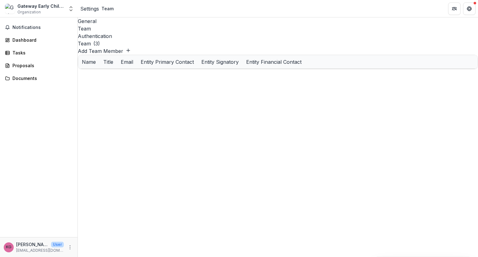
click at [131, 32] on div "Authentication" at bounding box center [278, 35] width 400 height 7
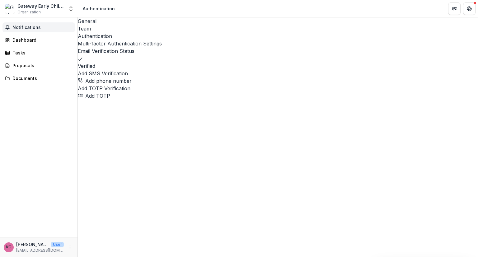
click at [18, 28] on span "Notifications" at bounding box center [42, 27] width 60 height 5
click at [42, 9] on div "Gateway Early Childhood Alliance" at bounding box center [40, 6] width 47 height 7
click at [7, 7] on img at bounding box center [10, 9] width 10 height 10
click at [21, 4] on div "Gateway Early Childhood Alliance" at bounding box center [40, 6] width 47 height 7
click at [9, 240] on div "KG Karen Gainor User kgainor@gatewayecalliance.org" at bounding box center [38, 247] width 77 height 20
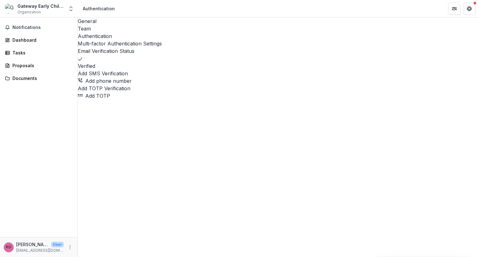
click at [11, 245] on div "KG" at bounding box center [9, 247] width 6 height 4
click at [38, 250] on p "kgainor@gatewayecalliance.org" at bounding box center [40, 250] width 48 height 6
click at [54, 245] on p "User" at bounding box center [57, 245] width 13 height 6
drag, startPoint x: 52, startPoint y: 243, endPoint x: 74, endPoint y: 250, distance: 23.5
click at [58, 244] on div "Karen Gainor User" at bounding box center [40, 244] width 48 height 7
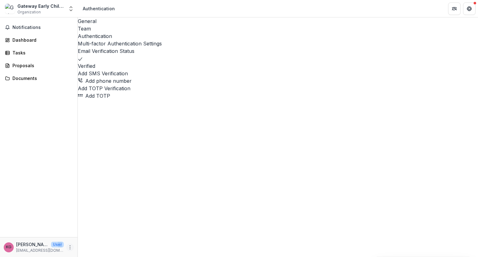
click at [70, 248] on icon "More" at bounding box center [69, 247] width 5 height 5
click at [98, 246] on button "Logout" at bounding box center [111, 244] width 67 height 10
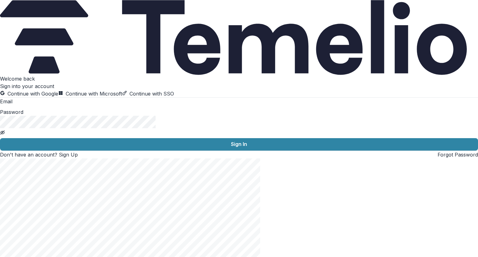
click at [23, 115] on label "Password" at bounding box center [11, 112] width 23 height 6
click at [42, 106] on input at bounding box center [37, 101] width 50 height 7
type input "**********"
click at [61, 136] on div "Password" at bounding box center [239, 121] width 478 height 27
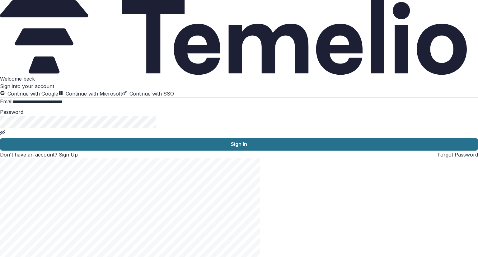
click at [87, 150] on button "Sign In" at bounding box center [239, 144] width 478 height 12
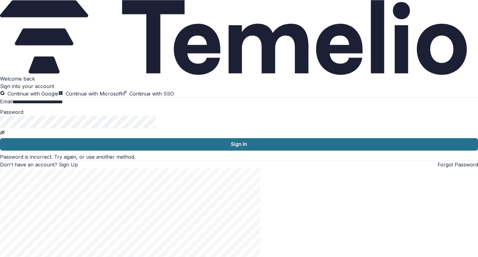
click at [97, 150] on button "Sign In" at bounding box center [239, 144] width 478 height 12
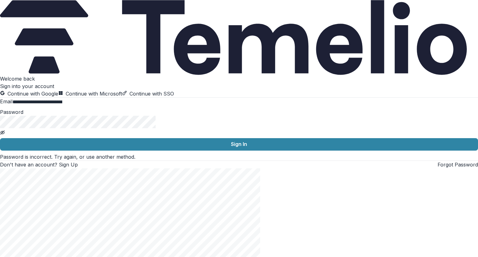
click at [14, 168] on div "**********" at bounding box center [239, 121] width 478 height 93
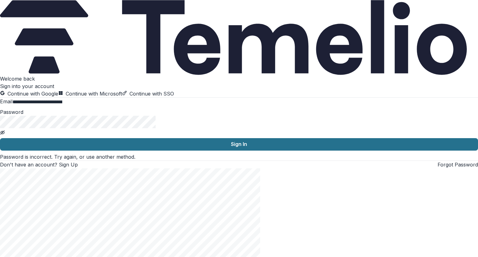
click at [111, 150] on button "Sign In" at bounding box center [239, 144] width 478 height 12
click at [79, 150] on button "Sign In" at bounding box center [239, 144] width 478 height 12
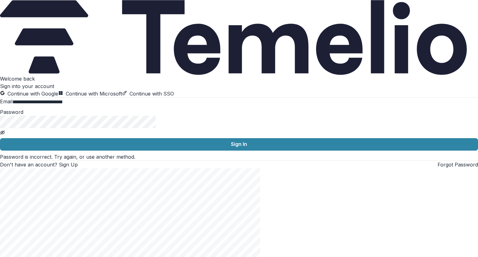
click at [437, 168] on link "Forgot Password" at bounding box center [457, 164] width 40 height 6
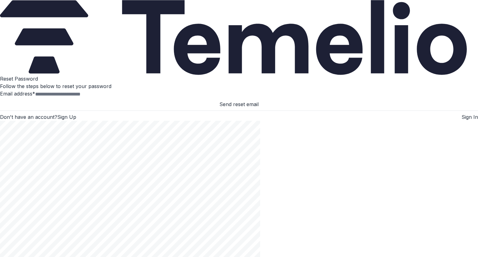
click at [46, 98] on input "Email address *" at bounding box center [60, 93] width 50 height 7
type input "**********"
click at [91, 108] on button "Send reset email" at bounding box center [239, 103] width 478 height 7
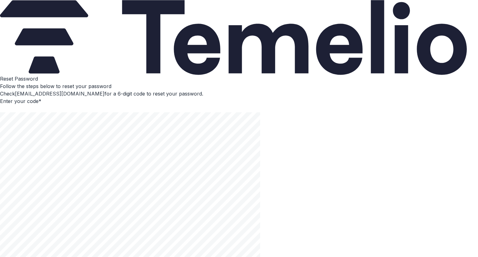
type input "*"
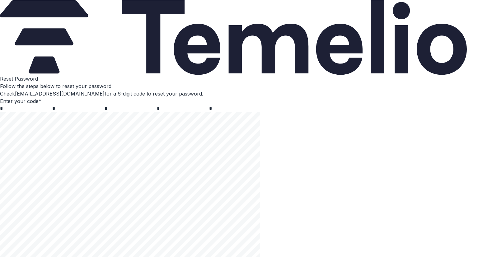
type input "*"
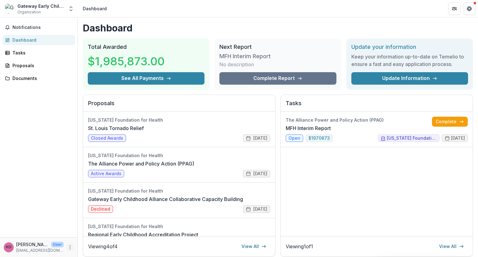
click at [70, 247] on circle "More" at bounding box center [70, 247] width 0 height 0
click at [70, 9] on icon "Open entity switcher" at bounding box center [71, 9] width 6 height 6
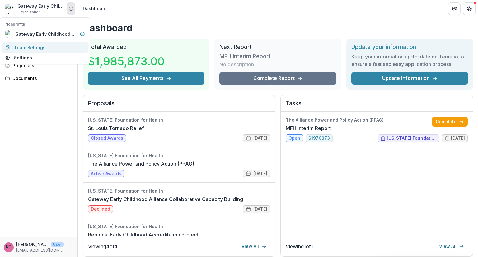
click at [41, 49] on link "Team Settings" at bounding box center [45, 47] width 87 height 10
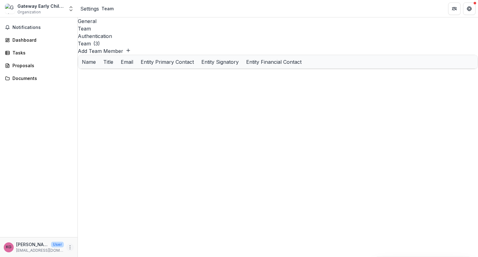
click at [71, 247] on icon "More" at bounding box center [69, 247] width 5 height 5
click at [86, 235] on link "Settings" at bounding box center [111, 234] width 67 height 10
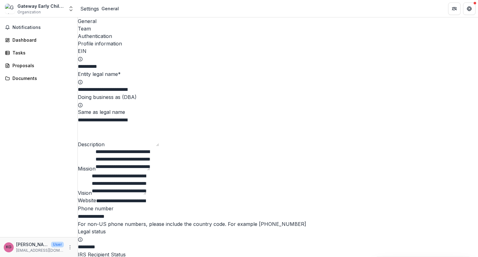
click at [112, 25] on div "Team" at bounding box center [278, 28] width 400 height 7
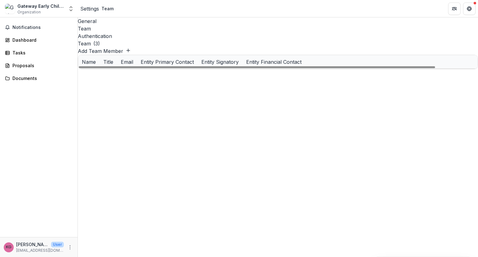
click at [117, 99] on div "Steffani Lautenschlager" at bounding box center [99, 102] width 35 height 7
click at [213, 99] on div "slautenschlager@gatewayecalliance.org" at bounding box center [241, 102] width 70 height 7
click at [318, 95] on div at bounding box center [311, 101] width 62 height 13
click at [181, 96] on div at bounding box center [178, 101] width 39 height 13
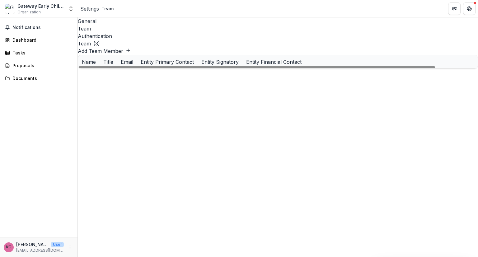
click at [177, 85] on div "Operations Manager" at bounding box center [178, 88] width 39 height 7
click at [122, 82] on div "Karen Gainor" at bounding box center [117, 88] width 70 height 13
click at [117, 99] on div "Steffani Lautenschlager" at bounding box center [99, 102] width 35 height 7
click at [87, 99] on div "Steffani Lautenschlager" at bounding box center [99, 102] width 35 height 7
